Goal: Information Seeking & Learning: Learn about a topic

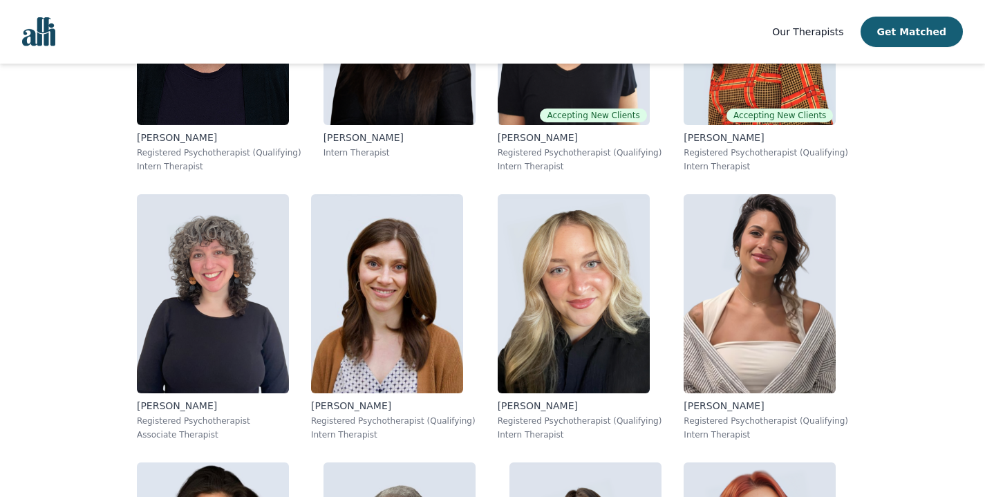
scroll to position [1263, 0]
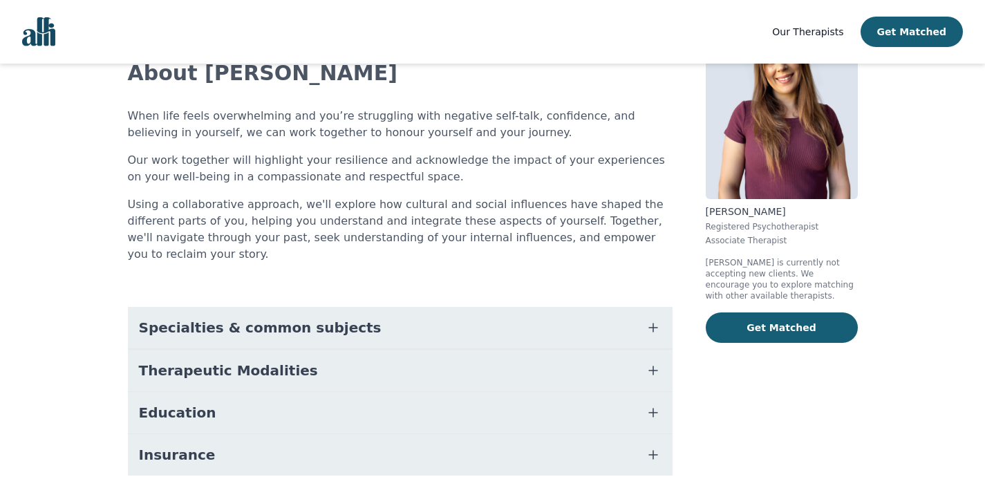
scroll to position [125, 0]
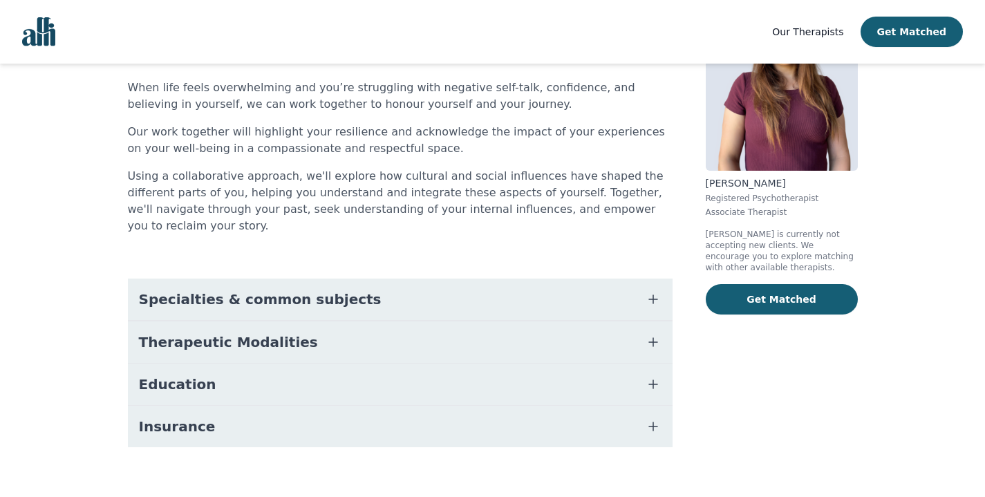
click at [245, 406] on button "Insurance" at bounding box center [400, 426] width 545 height 41
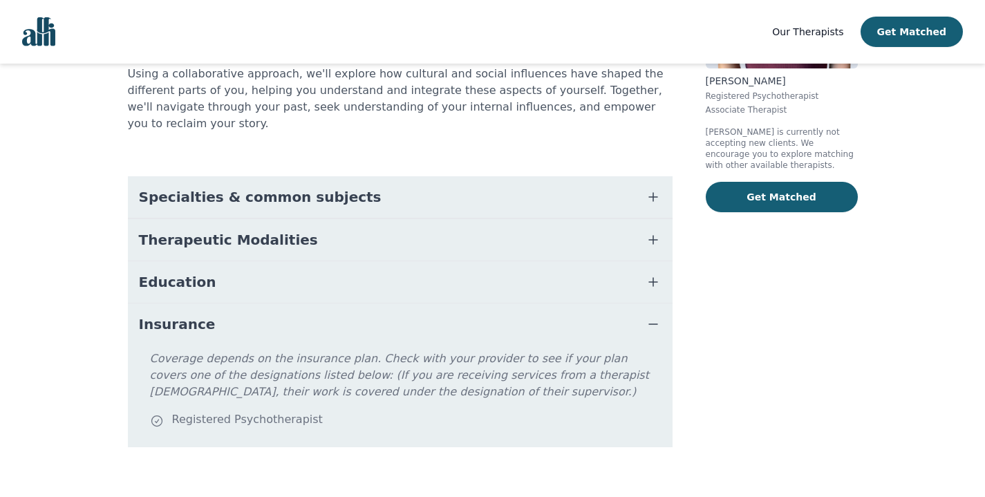
scroll to position [0, 0]
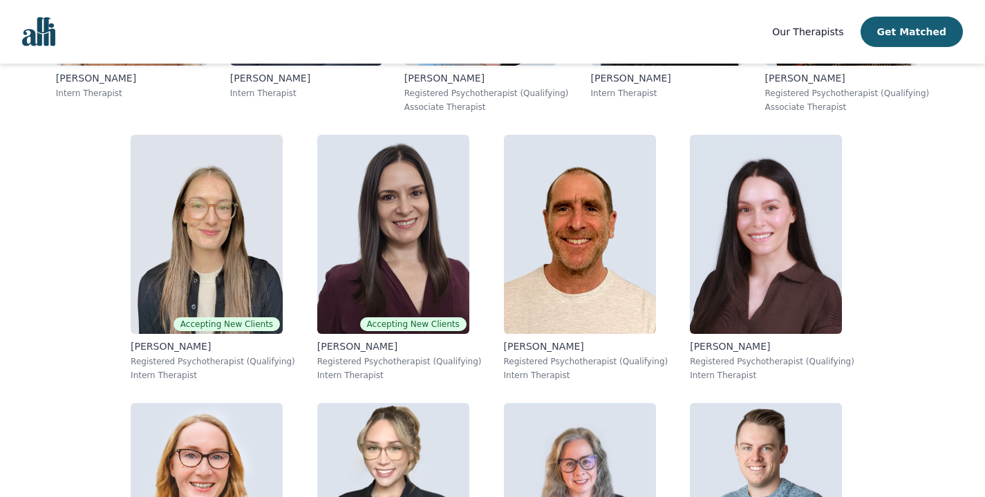
scroll to position [3456, 0]
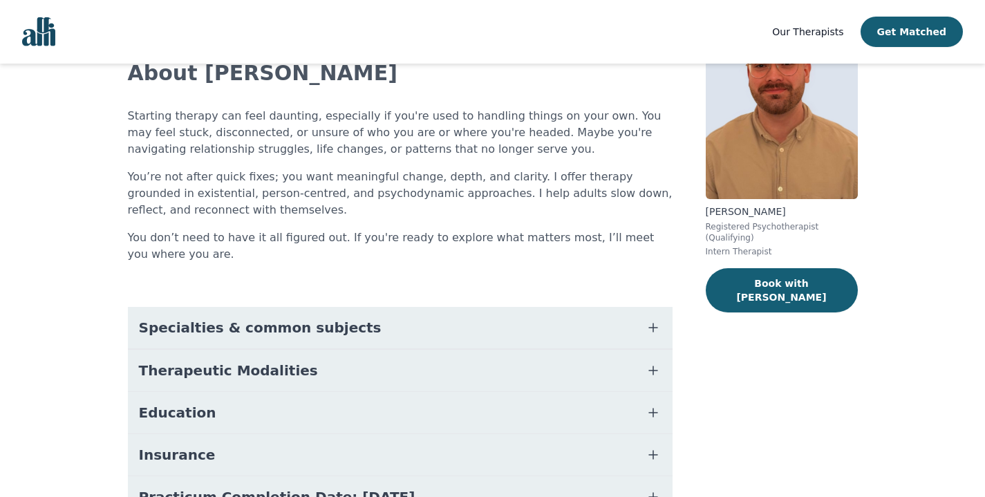
scroll to position [226, 0]
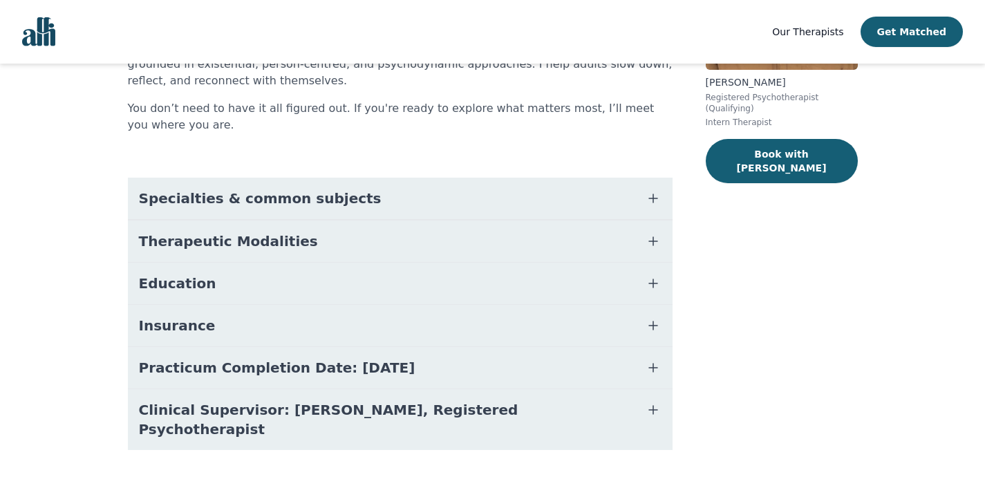
click at [360, 280] on button "Education" at bounding box center [400, 283] width 545 height 41
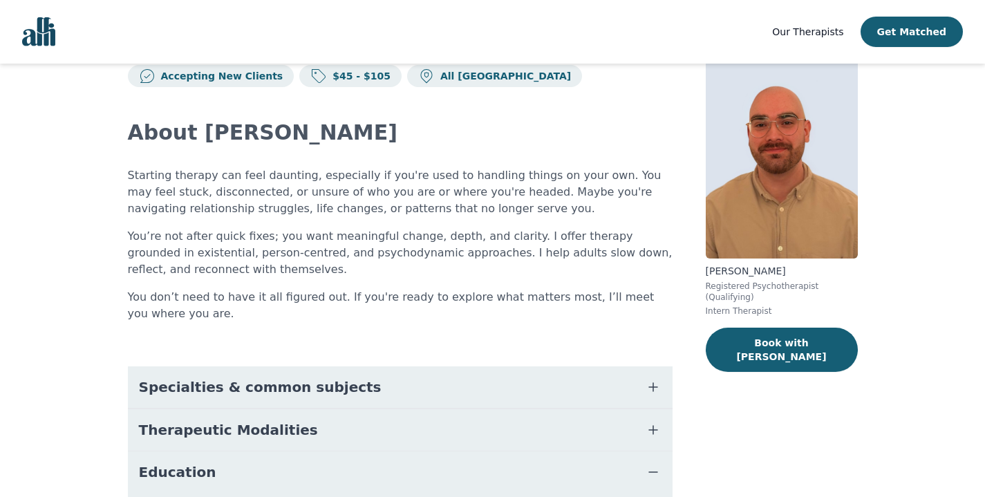
scroll to position [37, 0]
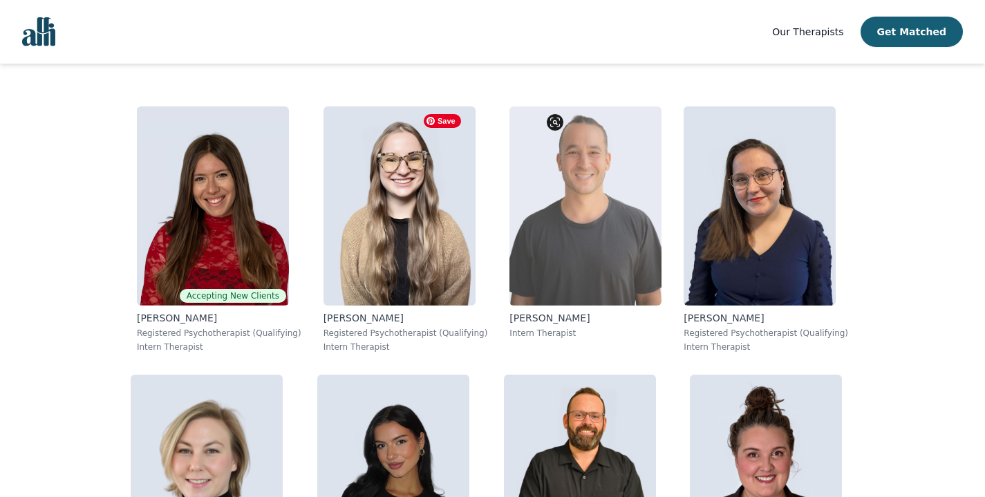
click at [509, 196] on img at bounding box center [585, 205] width 152 height 199
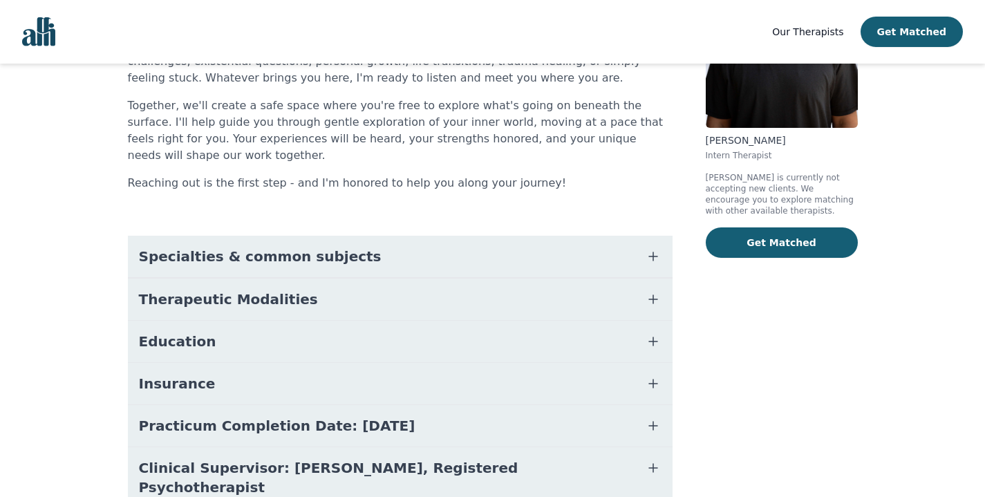
scroll to position [180, 0]
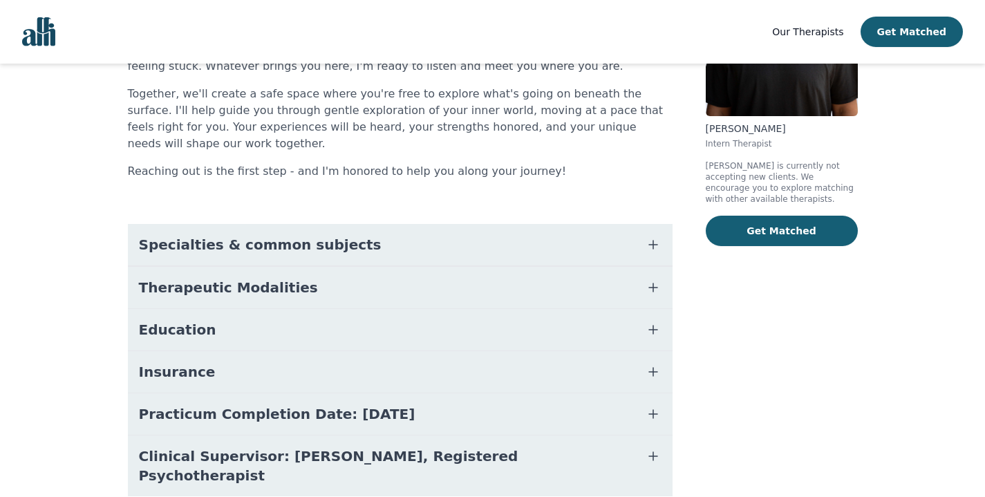
click at [485, 395] on button "Practicum Completion Date: [DATE]" at bounding box center [400, 413] width 545 height 41
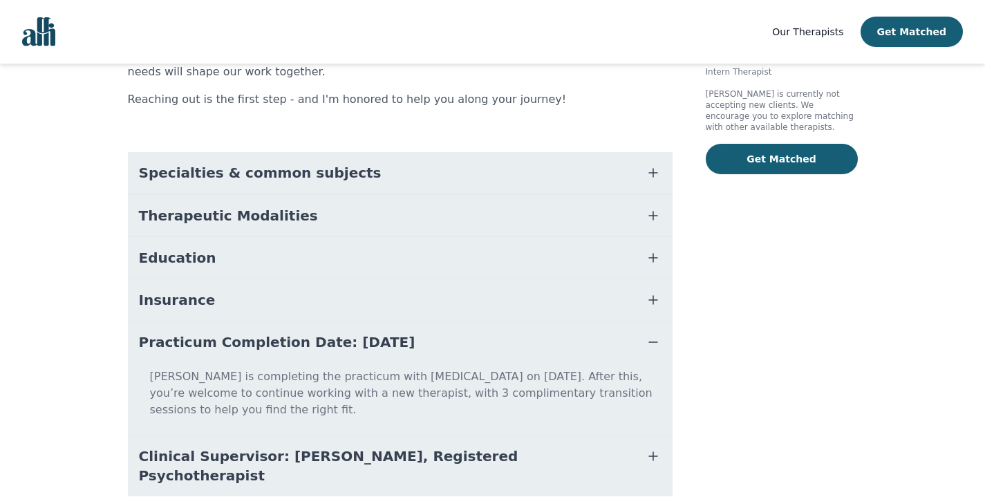
scroll to position [265, 0]
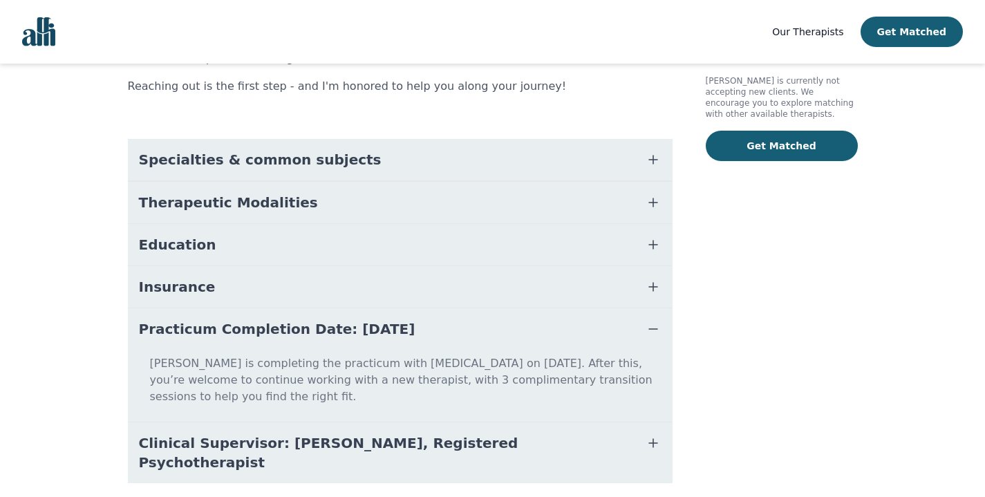
click at [796, 312] on div "[PERSON_NAME] Intern Therapist [PERSON_NAME] is currently not accepting new cli…" at bounding box center [782, 174] width 152 height 684
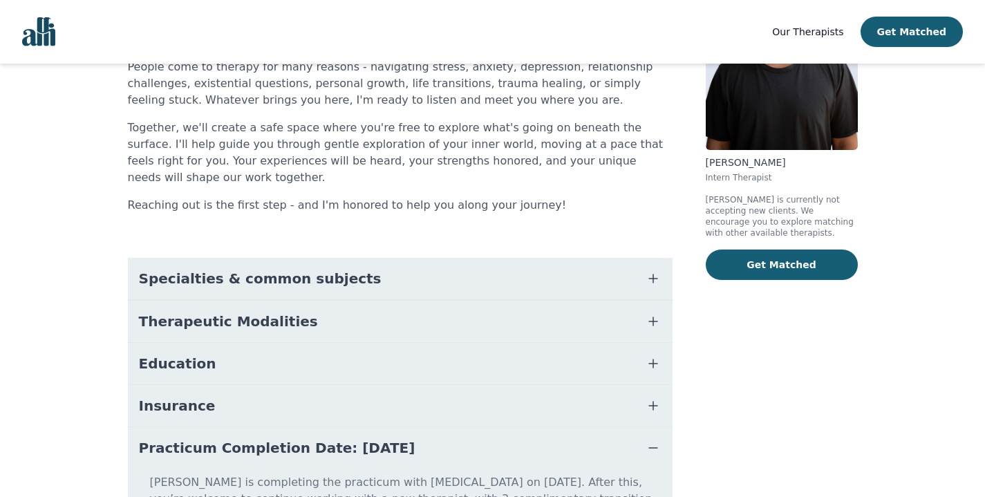
scroll to position [0, 0]
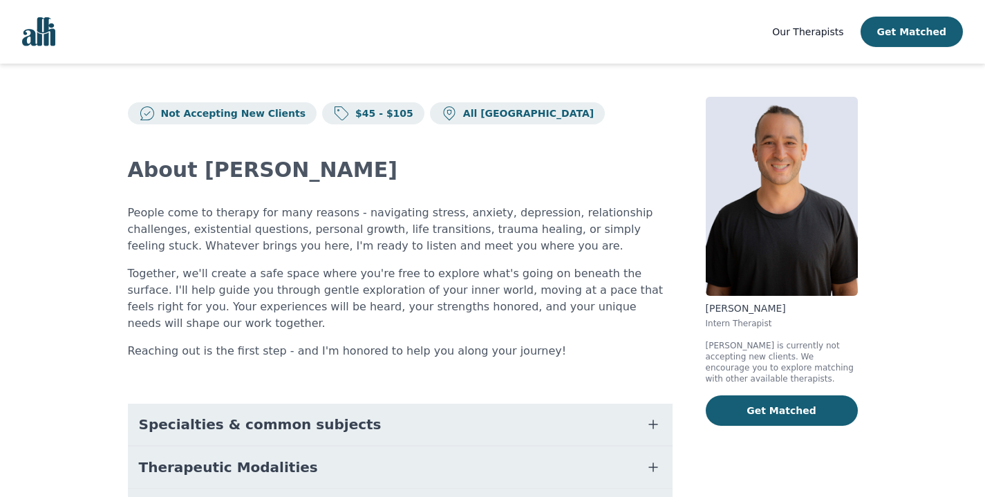
click at [467, 285] on p "Together, we'll create a safe space where you're free to explore what's going o…" at bounding box center [400, 298] width 545 height 66
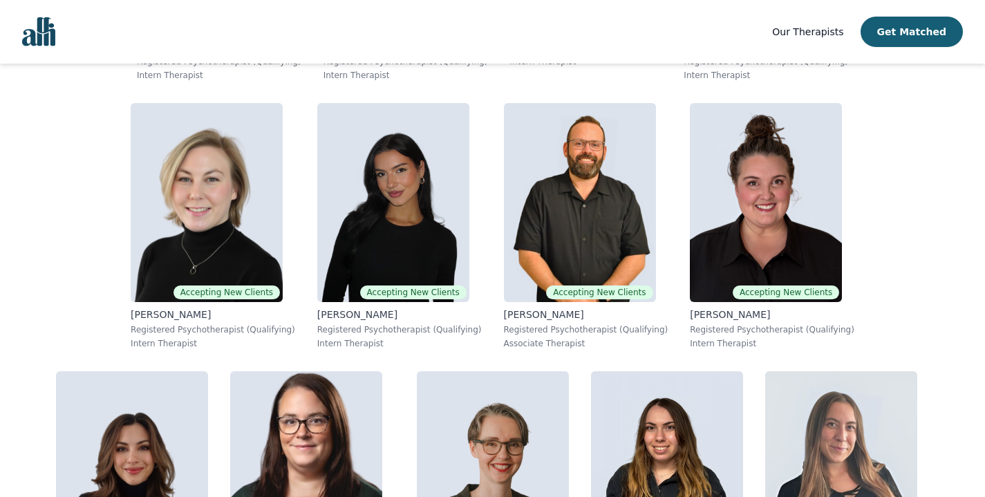
scroll to position [538, 0]
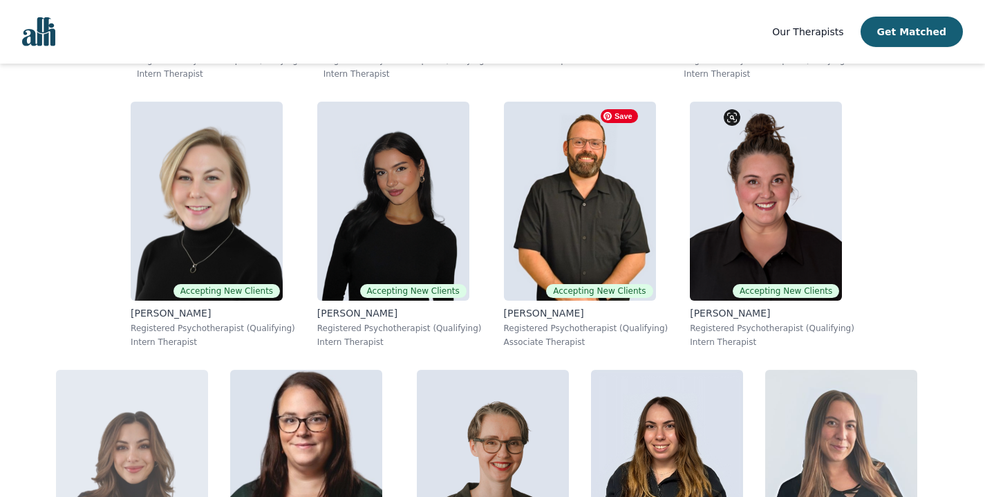
click at [208, 370] on img at bounding box center [132, 469] width 152 height 199
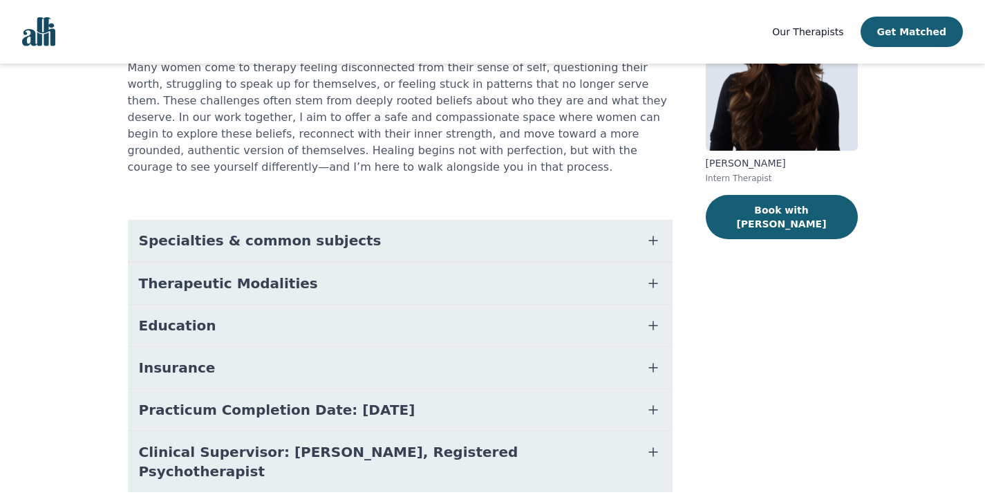
scroll to position [187, 0]
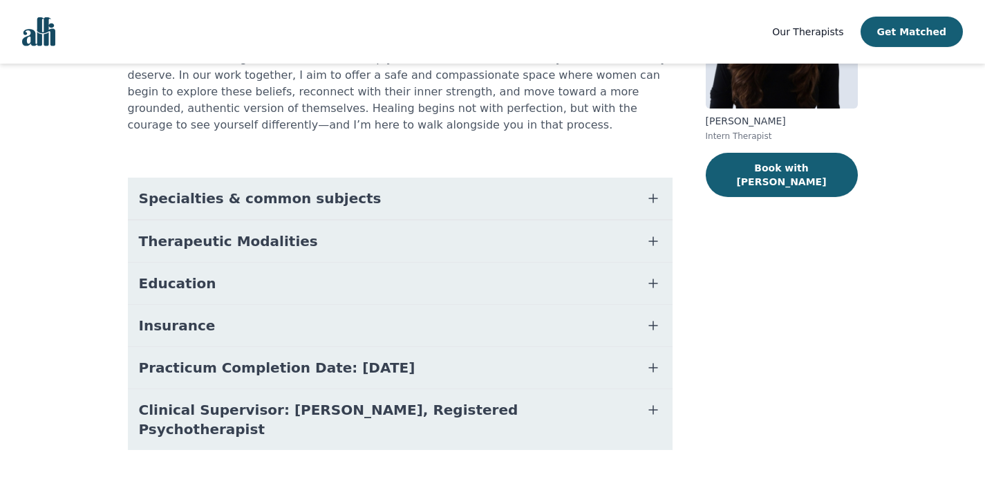
click at [594, 411] on button "Clinical Supervisor: [PERSON_NAME], Registered Psychotherapist" at bounding box center [400, 419] width 545 height 61
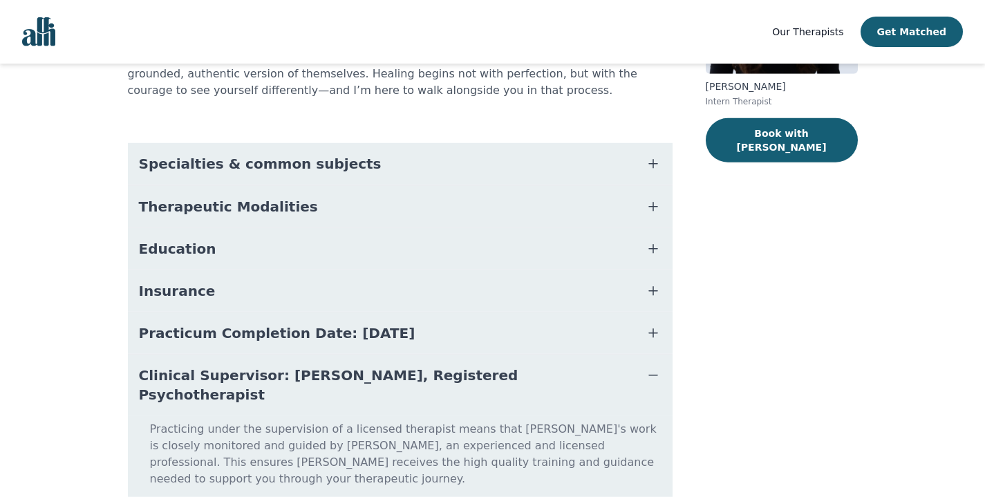
scroll to position [208, 0]
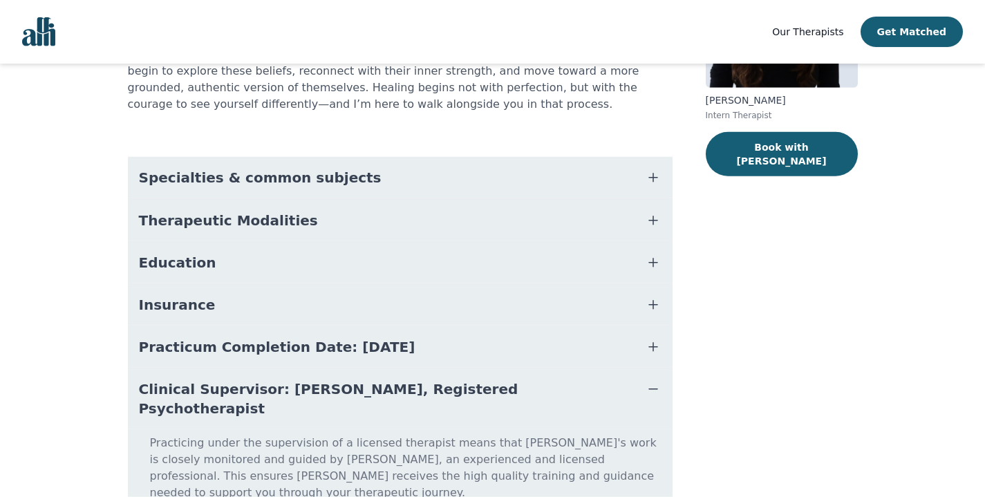
click at [574, 252] on button "Education" at bounding box center [400, 262] width 545 height 41
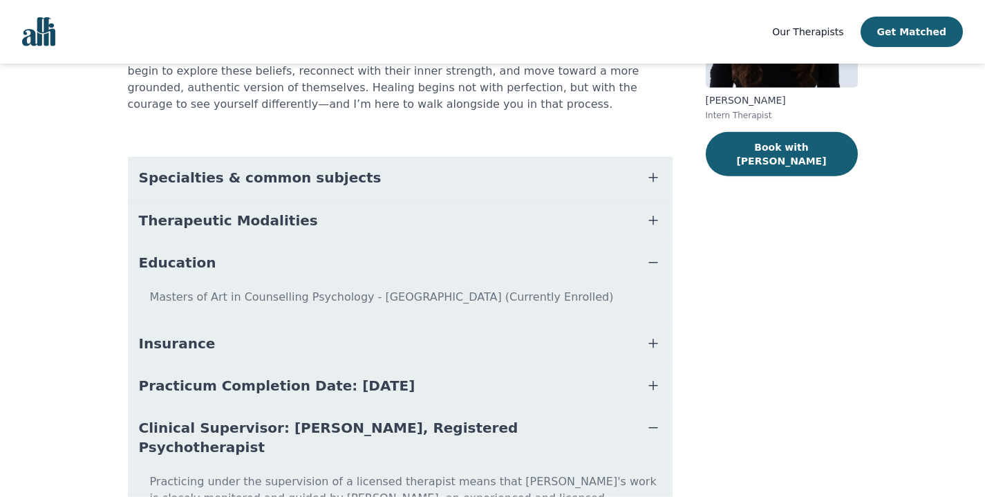
click at [608, 257] on button "Education" at bounding box center [400, 262] width 545 height 41
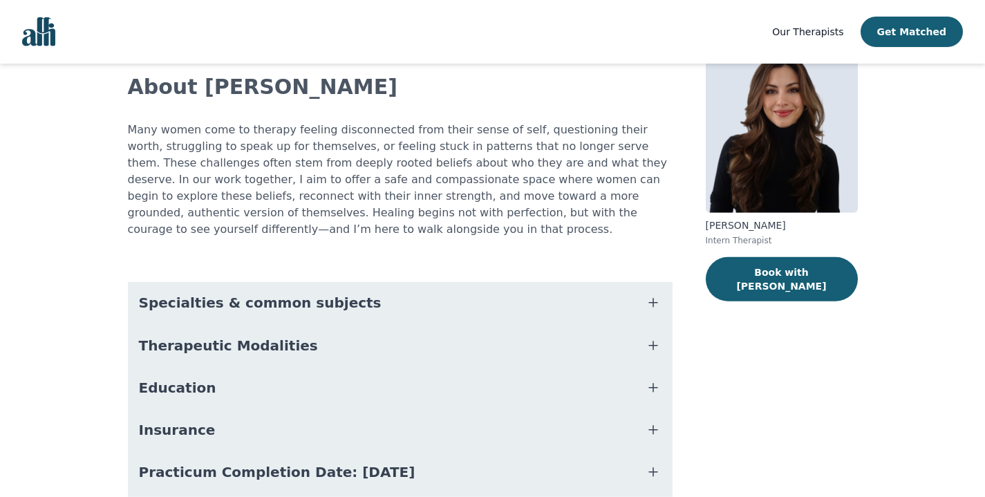
scroll to position [0, 0]
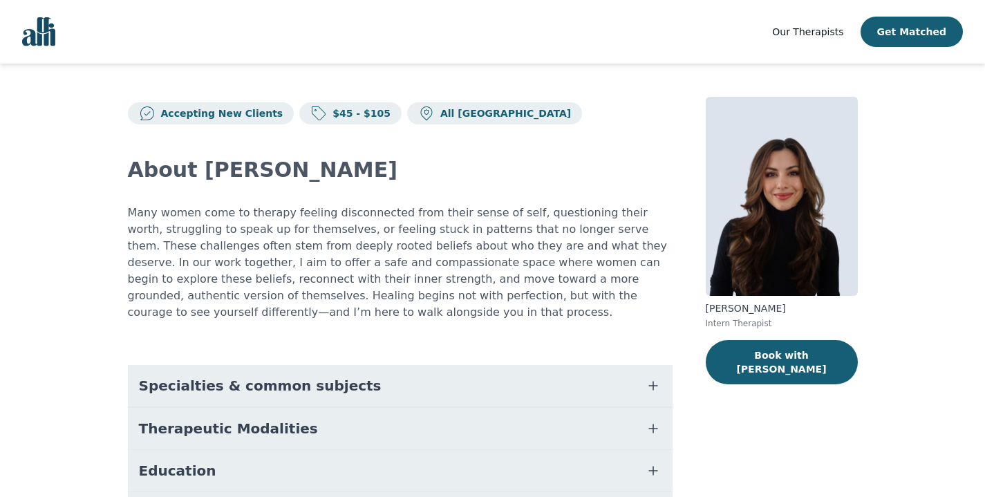
click at [500, 254] on p "Many women come to therapy feeling disconnected from their sense of self, quest…" at bounding box center [400, 263] width 545 height 116
click at [440, 261] on p "Many women come to therapy feeling disconnected from their sense of self, quest…" at bounding box center [400, 263] width 545 height 116
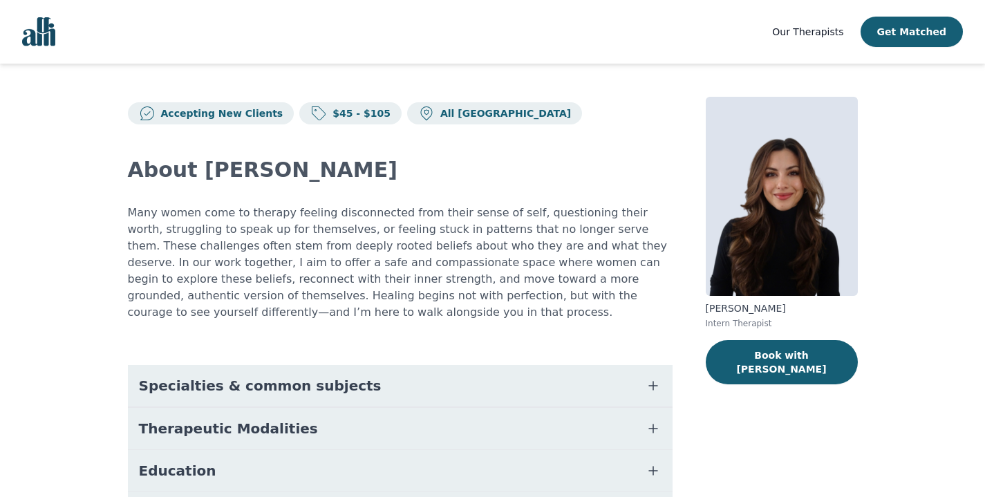
click at [440, 261] on p "Many women come to therapy feeling disconnected from their sense of self, quest…" at bounding box center [400, 263] width 545 height 116
click at [360, 272] on p "Many women come to therapy feeling disconnected from their sense of self, quest…" at bounding box center [400, 263] width 545 height 116
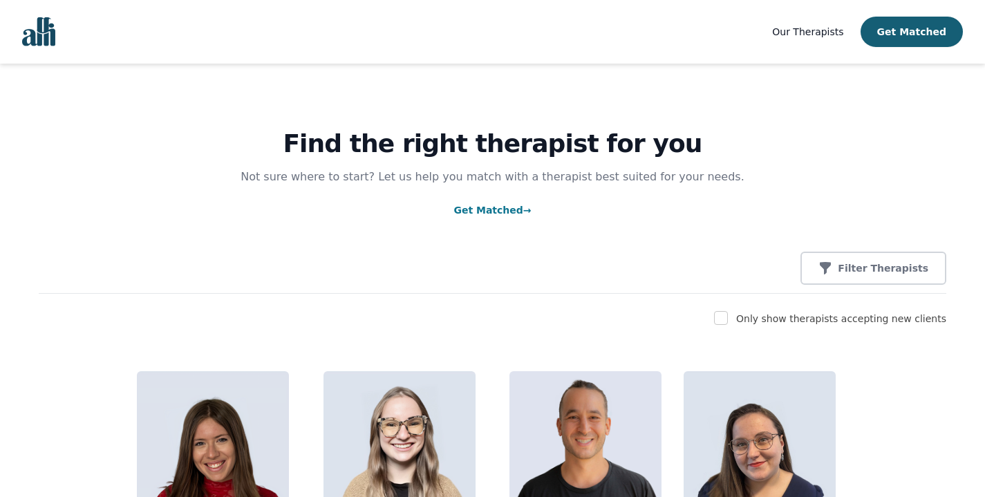
scroll to position [259, 0]
